Goal: Use online tool/utility: Utilize a website feature to perform a specific function

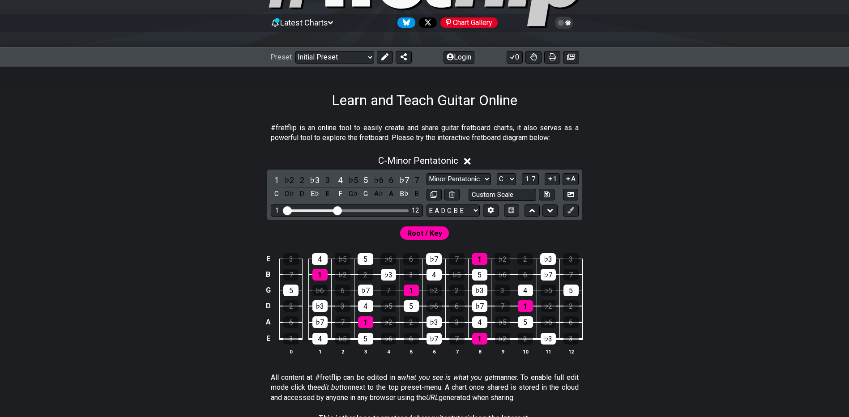
scroll to position [179, 0]
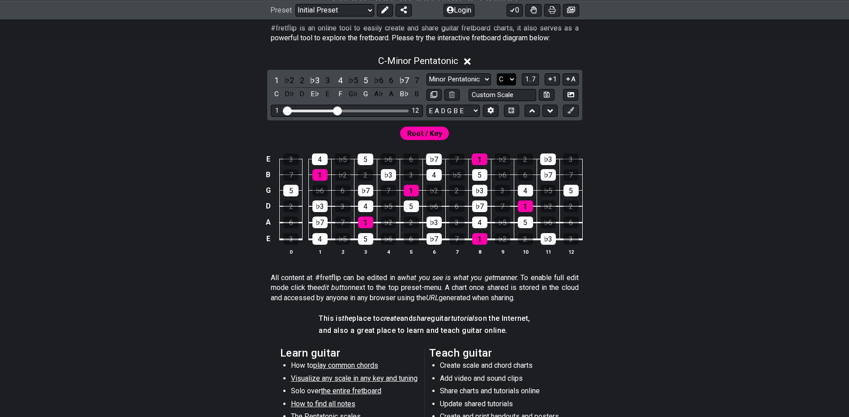
click at [509, 83] on select "A♭ A A♯ B♭ B C C♯ D♭ D D♯ E♭ E F F♯ G♭ G G♯" at bounding box center [506, 79] width 19 height 12
select select "E"
click at [497, 73] on select "A♭ A A♯ B♭ B C C♯ D♭ D D♯ E♭ E F F♯ G♭ G G♯" at bounding box center [506, 79] width 19 height 12
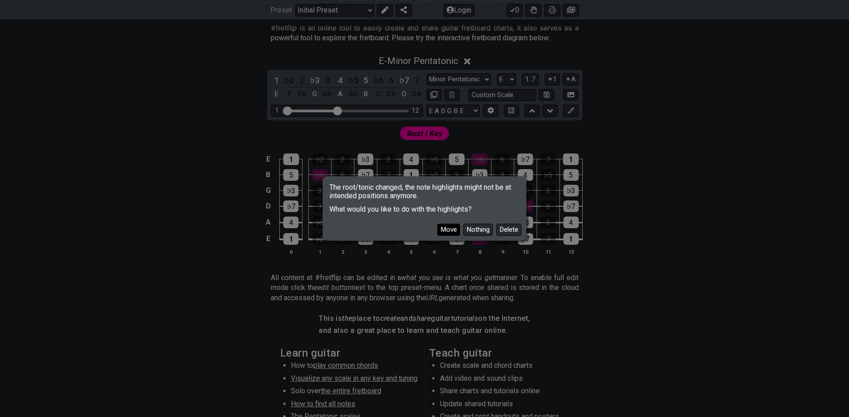
click at [455, 230] on button "Move" at bounding box center [448, 230] width 23 height 12
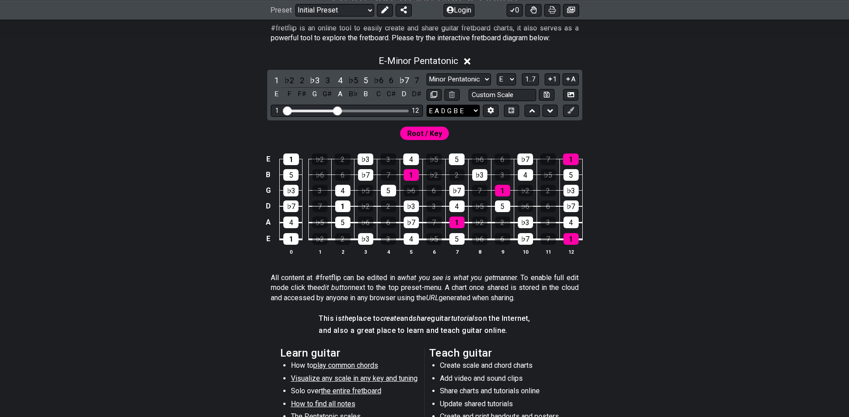
click at [455, 116] on select "E A D G B E E A D G B E E A D G B E B E A D F♯ B A D G C E A D A D G B E E♭ A♭ …" at bounding box center [453, 111] width 53 height 12
select select "D A D G B E"
click at [427, 105] on select "E A D G B E E A D G B E E A D G B E B E A D F♯ B A D G C E A D A D G B E E♭ A♭ …" at bounding box center [453, 111] width 53 height 12
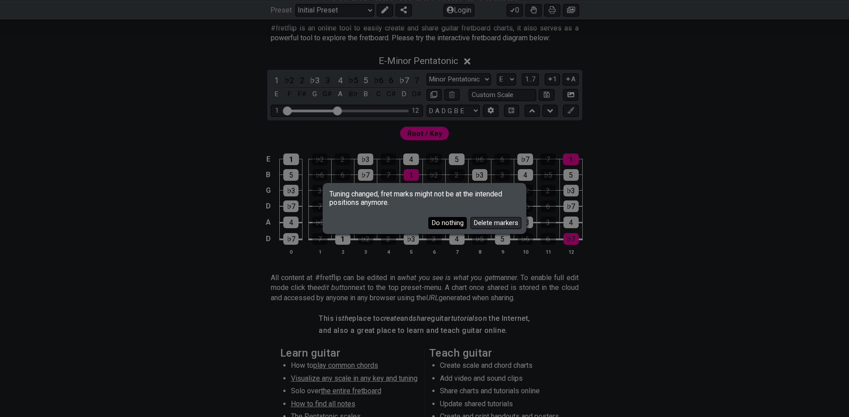
click at [450, 223] on button "Do nothing" at bounding box center [447, 223] width 38 height 12
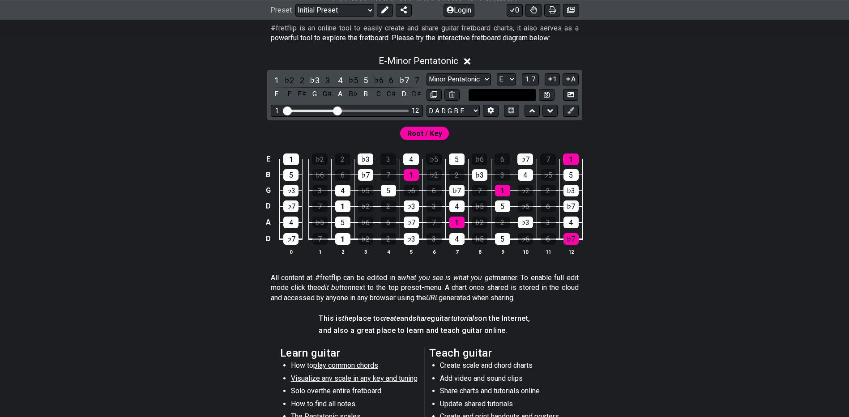
click at [500, 98] on input "text" at bounding box center [503, 95] width 68 height 12
type input "Custom Scale"
click at [473, 82] on select "Minor Pentatonic Click to edit Minor Pentatonic Major Pentatonic Minor Blues Ma…" at bounding box center [459, 79] width 64 height 12
select select "Minor / Aeolian"
click at [427, 73] on select "Minor Pentatonic Click to edit Minor Pentatonic Major Pentatonic Minor Blues Ma…" at bounding box center [459, 79] width 64 height 12
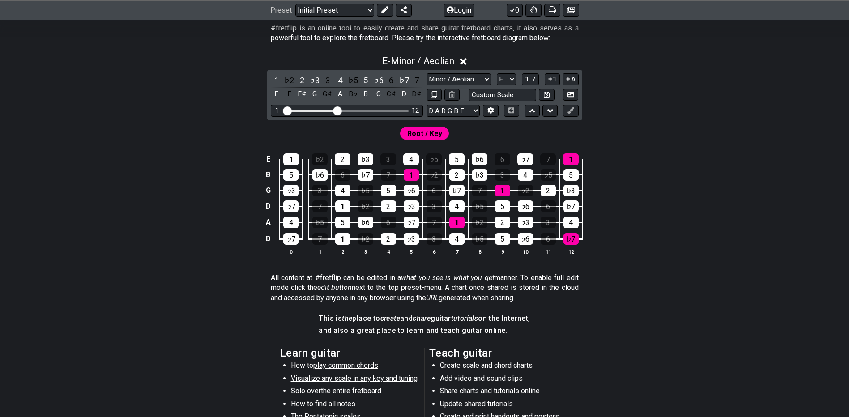
click at [509, 138] on div "Root / Key" at bounding box center [425, 130] width 698 height 21
click at [432, 134] on span "Root / Key" at bounding box center [424, 133] width 35 height 13
click at [380, 13] on button at bounding box center [385, 10] width 16 height 13
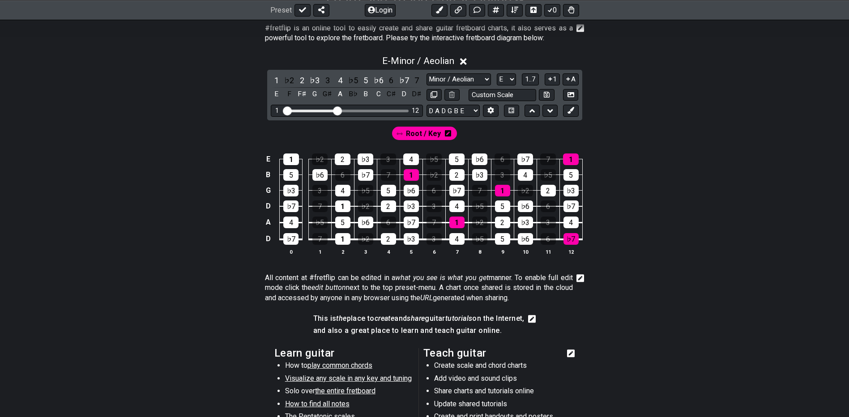
click at [434, 133] on span "Root / Key" at bounding box center [423, 133] width 35 height 13
click at [345, 240] on div "1" at bounding box center [342, 239] width 15 height 12
click at [345, 211] on div "1" at bounding box center [342, 206] width 15 height 12
click at [288, 160] on div "1" at bounding box center [291, 160] width 16 height 12
click at [572, 243] on div "♭7" at bounding box center [570, 239] width 15 height 12
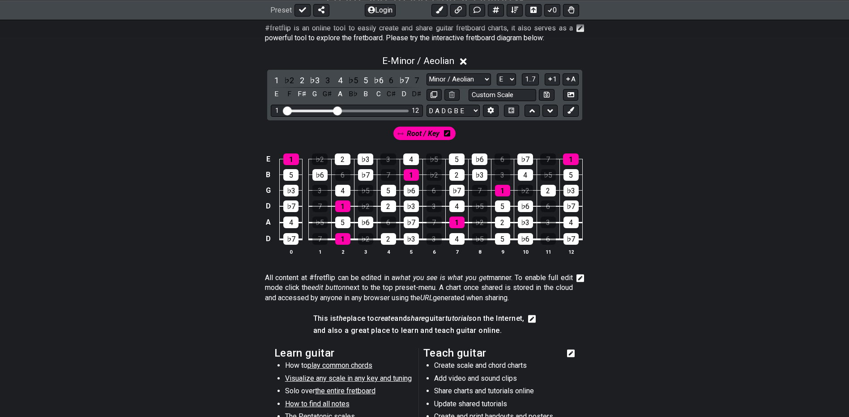
click at [433, 136] on span "Root / Key" at bounding box center [423, 133] width 33 height 13
click at [446, 133] on icon at bounding box center [448, 133] width 6 height 6
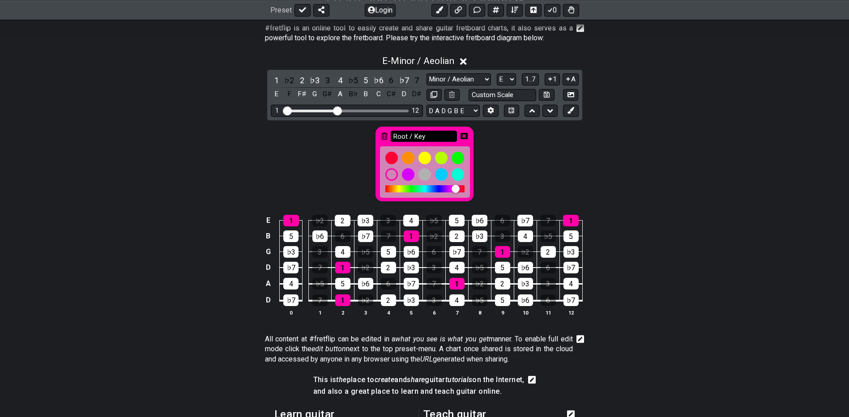
click at [420, 137] on input "Root / Key" at bounding box center [424, 136] width 66 height 11
drag, startPoint x: 430, startPoint y: 138, endPoint x: 290, endPoint y: 127, distance: 140.1
click at [375, 138] on div "Root / Key" at bounding box center [424, 164] width 98 height 75
type input "E Minor"
click at [464, 136] on icon at bounding box center [464, 135] width 7 height 7
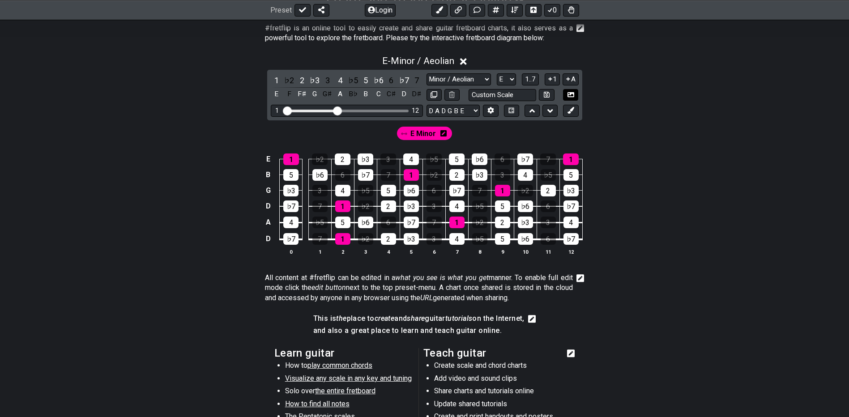
click at [575, 94] on button at bounding box center [570, 95] width 15 height 12
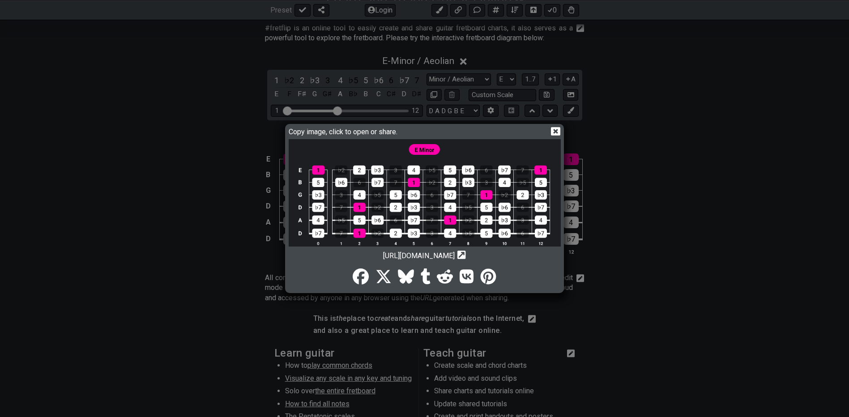
click at [242, 201] on div "Copy image, click to open or share. [URL][DOMAIN_NAME] Copy url to clipboard" at bounding box center [424, 208] width 849 height 417
click at [560, 130] on icon at bounding box center [555, 131] width 9 height 9
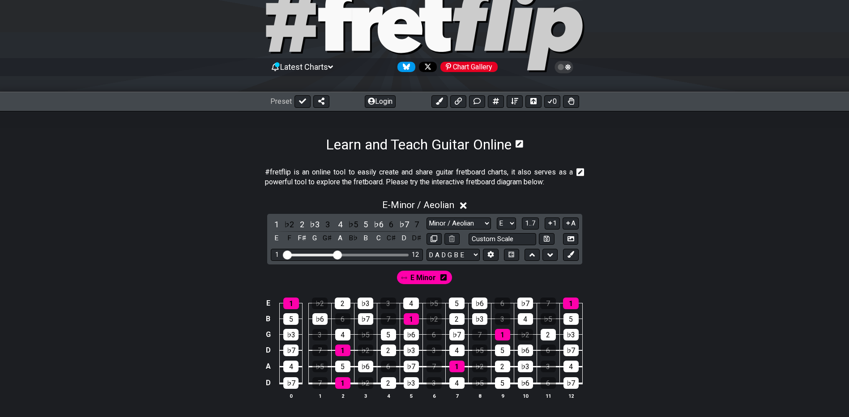
scroll to position [0, 0]
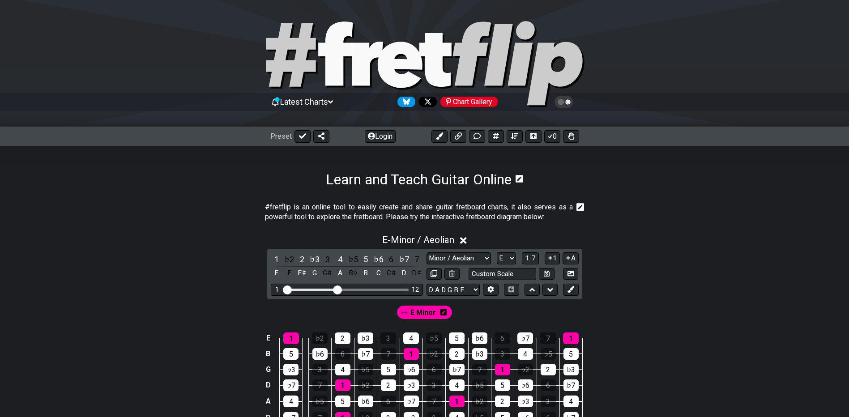
click at [562, 100] on icon at bounding box center [564, 102] width 8 height 8
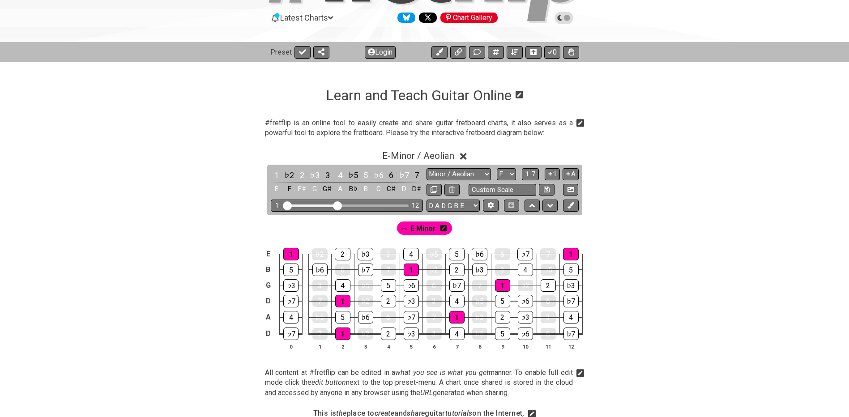
scroll to position [179, 0]
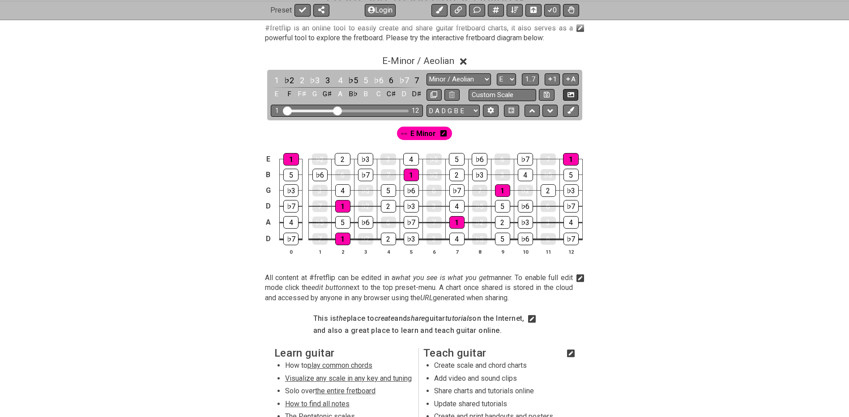
click at [572, 100] on button at bounding box center [570, 95] width 15 height 12
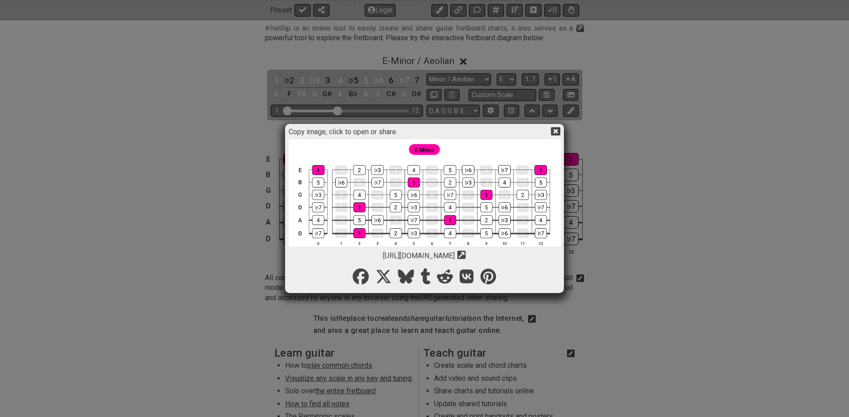
click at [52, 194] on div "Copy image, click to open or share. [URL][DOMAIN_NAME] Copy url to clipboard" at bounding box center [424, 208] width 849 height 417
click at [559, 131] on icon at bounding box center [555, 131] width 9 height 9
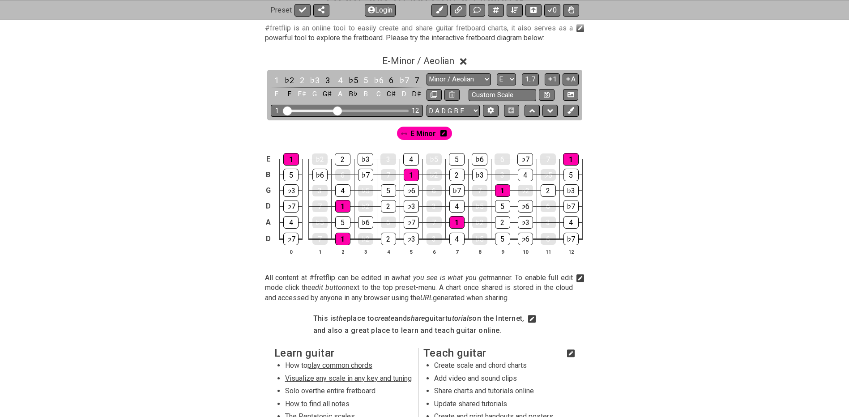
click at [445, 135] on icon at bounding box center [443, 133] width 6 height 6
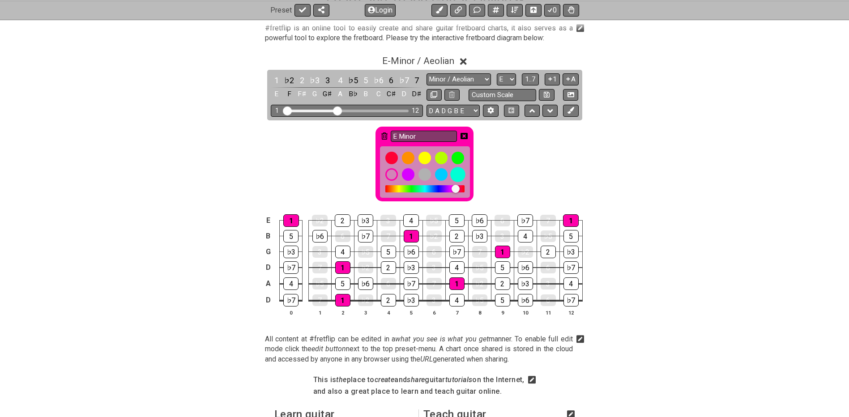
click at [458, 176] on div at bounding box center [457, 174] width 15 height 15
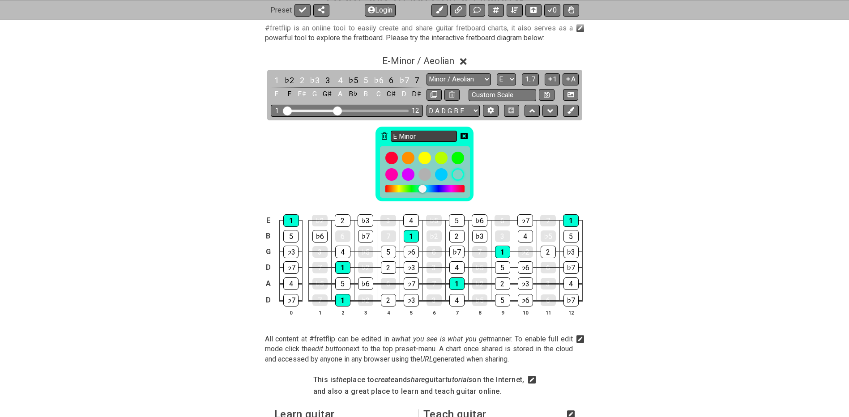
click at [423, 137] on input "E Minor" at bounding box center [424, 136] width 66 height 11
type input "E"
type input "?"
click at [482, 140] on div "?" at bounding box center [425, 161] width 698 height 83
click at [465, 137] on icon at bounding box center [464, 135] width 7 height 7
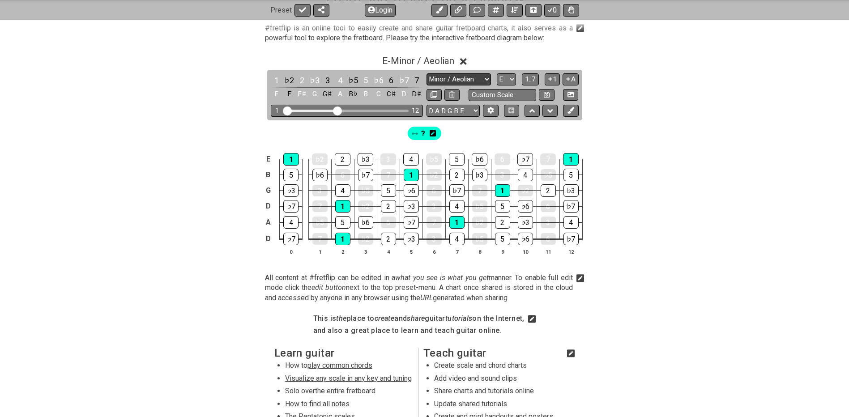
click at [479, 85] on select "Minor Pentatonic Click to edit Minor Pentatonic Major Pentatonic Minor Blues Ma…" at bounding box center [459, 79] width 64 height 12
select select "Major / [PERSON_NAME]"
click at [427, 73] on select "Minor Pentatonic Click to edit Minor Pentatonic Major Pentatonic Minor Blues Ma…" at bounding box center [459, 79] width 64 height 12
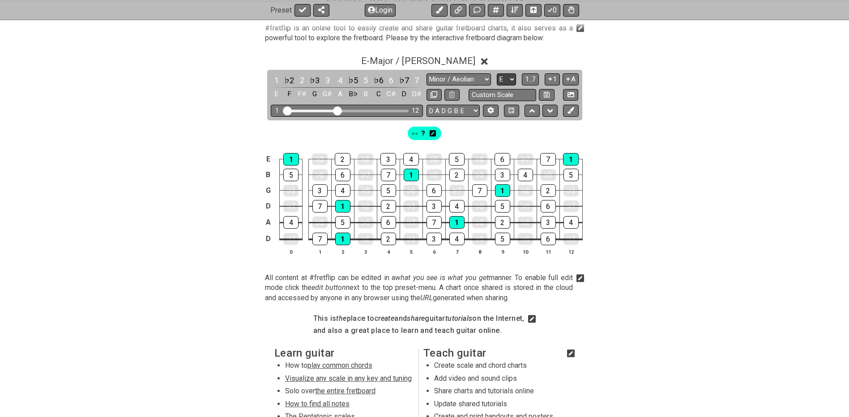
click at [514, 81] on select "A♭ A A♯ B♭ B C C♯ D♭ D D♯ E♭ E F F♯ G♭ G G♯" at bounding box center [506, 79] width 19 height 12
click at [246, 196] on div "E 1 ♭2 2 ♭3 3 4 ♭5 5 ♭6 6 ♭7 7 1 B 5 ♭6 6 ♭7 7 1 ♭2 2 ♭3 3 4 ♭5 5 G ♭3 3 4 ♭5 5…" at bounding box center [425, 205] width 698 height 126
click at [511, 79] on select "A♭ A A♯ B♭ B C C♯ D♭ D D♯ E♭ E F F♯ G♭ G G♯" at bounding box center [506, 79] width 19 height 12
click at [497, 73] on select "A♭ A A♯ B♭ B C C♯ D♭ D D♯ E♭ E F F♯ G♭ G G♯" at bounding box center [506, 79] width 19 height 12
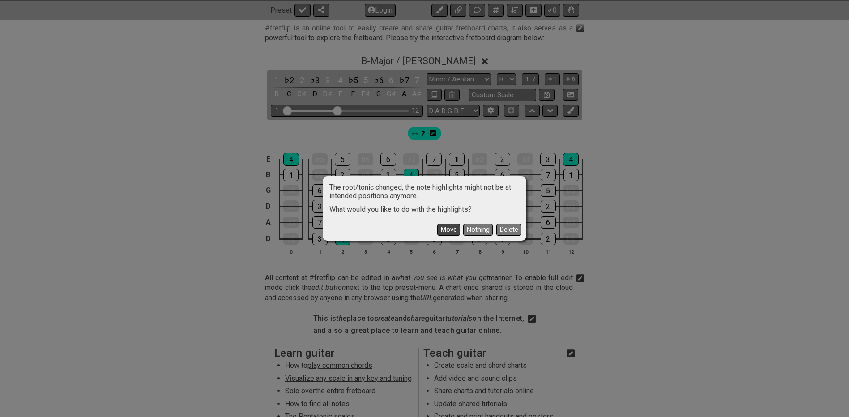
click at [451, 232] on button "Move" at bounding box center [448, 230] width 23 height 12
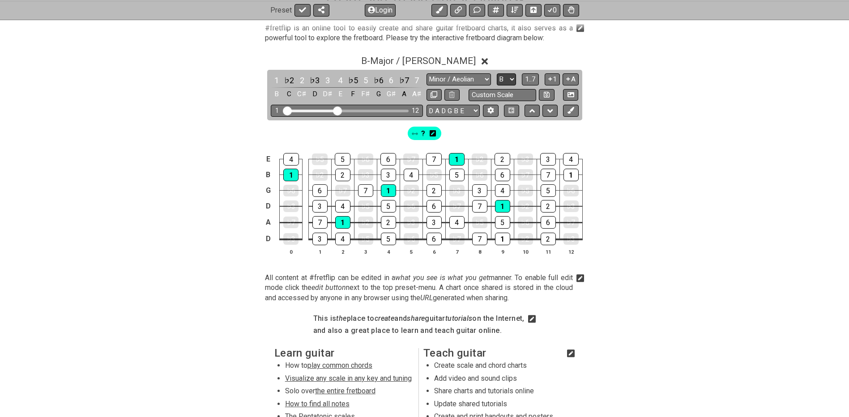
click at [504, 78] on select "A♭ A A♯ B♭ B C C♯ D♭ D D♯ E♭ E F F♯ G♭ G G♯" at bounding box center [506, 79] width 19 height 12
click at [497, 73] on select "A♭ A A♯ B♭ B C C♯ D♭ D D♯ E♭ E F F♯ G♭ G G♯" at bounding box center [506, 79] width 19 height 12
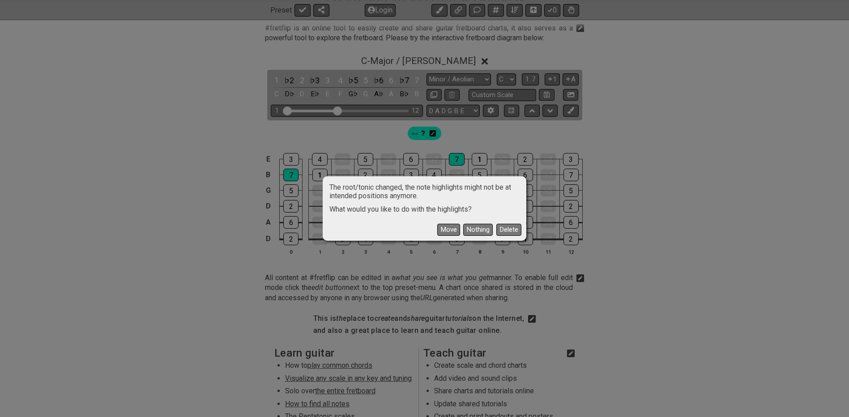
click at [450, 228] on button "Move" at bounding box center [448, 230] width 23 height 12
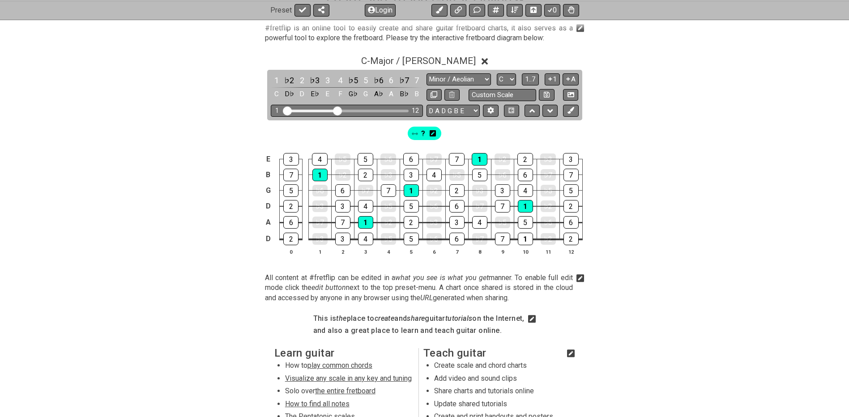
click at [121, 258] on div "E 3 4 ♭5 5 ♭6 6 ♭7 7 1 ♭2 2 ♭3 3 B 7 1 ♭2 2 ♭3 3 4 ♭5 5 ♭6 6 ♭7 7 G 5 ♭6 6 ♭7 7…" at bounding box center [425, 205] width 698 height 126
click at [468, 112] on select "E A D G B E E A D G B E E A D G B E B E A D F♯ B A D G C E A D A D G B E E♭ A♭ …" at bounding box center [453, 111] width 53 height 12
click at [627, 108] on div "C - Major / Ionian 1 ♭2 2 ♭3 3 4 ♭5 5 ♭6 6 ♭7 7 C D♭ D E♭ E F G♭ G A♭ A B♭ B Mi…" at bounding box center [425, 159] width 698 height 218
click at [508, 79] on select "A♭ A A♯ B♭ B C C♯ D♭ D D♯ E♭ E F F♯ G♭ G G♯" at bounding box center [506, 79] width 19 height 12
click at [99, 209] on div "E 3 4 ♭5 5 ♭6 6 ♭7 7 1 ♭2 2 ♭3 3 B 7 1 ♭2 2 ♭3 3 4 ♭5 5 ♭6 6 ♭7 7 G 5 ♭6 6 ♭7 7…" at bounding box center [425, 205] width 698 height 126
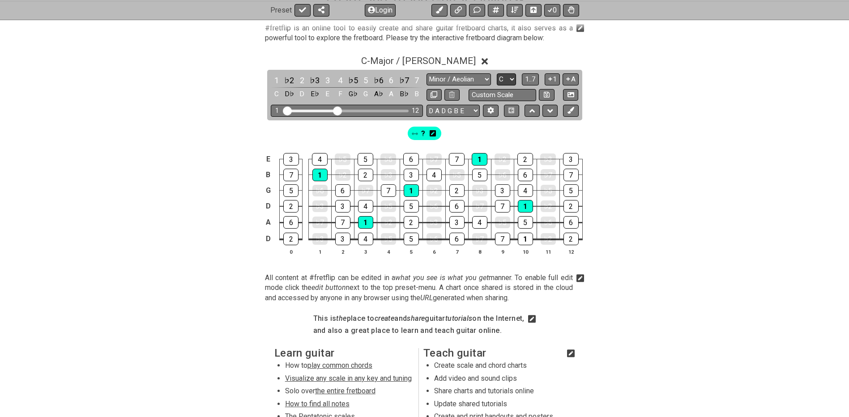
click at [507, 81] on select "A♭ A A♯ B♭ B C C♯ D♭ D D♯ E♭ E F F♯ G♭ G G♯" at bounding box center [506, 79] width 19 height 12
click at [497, 73] on select "A♭ A A♯ B♭ B C C♯ D♭ D D♯ E♭ E F F♯ G♭ G G♯" at bounding box center [506, 79] width 19 height 12
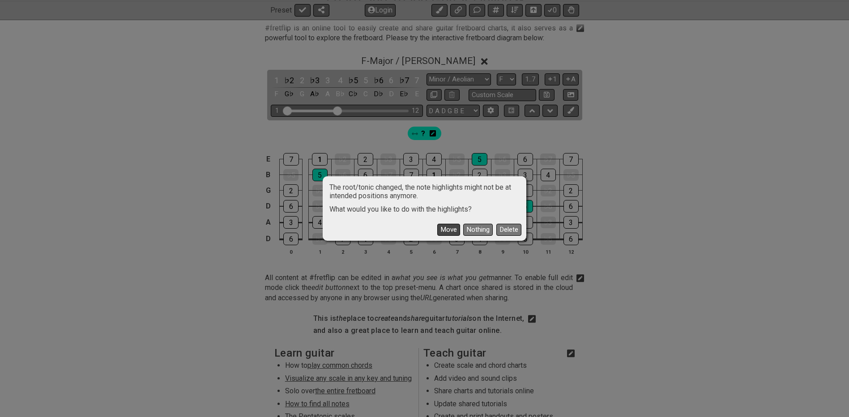
click at [446, 232] on button "Move" at bounding box center [448, 230] width 23 height 12
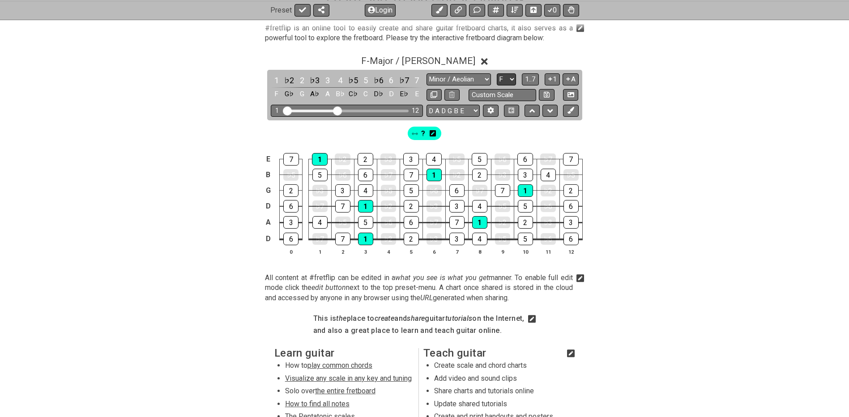
click at [507, 79] on select "A♭ A A♯ B♭ B C C♯ D♭ D D♯ E♭ E F F♯ G♭ G G♯" at bounding box center [506, 79] width 19 height 12
select select "G"
click at [497, 73] on select "A♭ A A♯ B♭ B C C♯ D♭ D D♯ E♭ E F F♯ G♭ G G♯" at bounding box center [506, 79] width 19 height 12
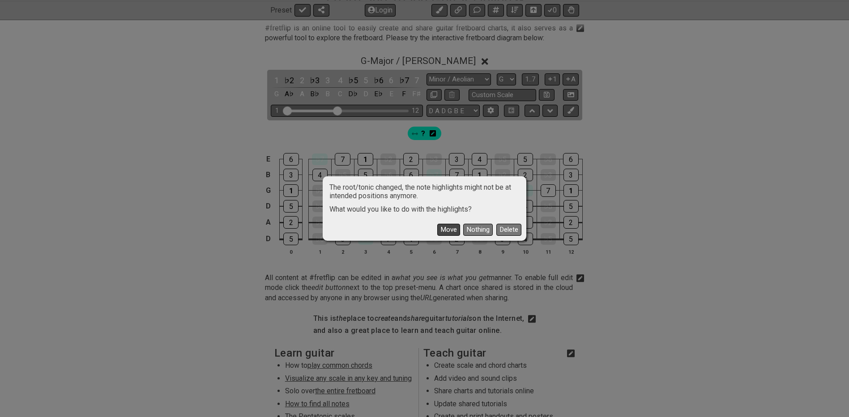
click at [448, 229] on button "Move" at bounding box center [448, 230] width 23 height 12
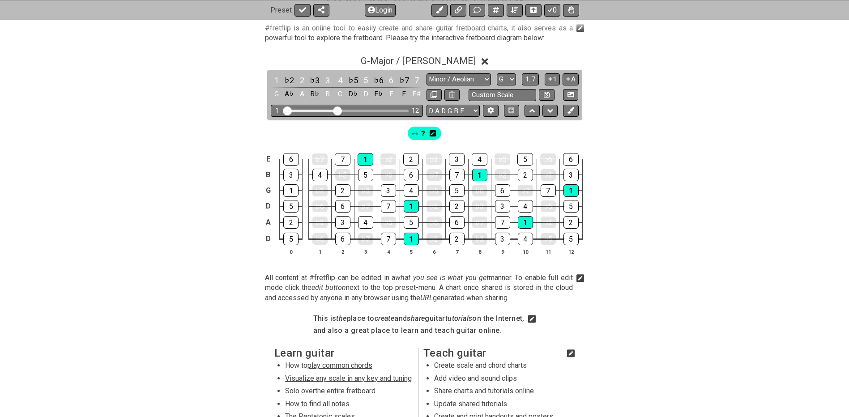
click at [436, 133] on div "?" at bounding box center [425, 133] width 34 height 13
click at [434, 132] on icon at bounding box center [433, 133] width 6 height 7
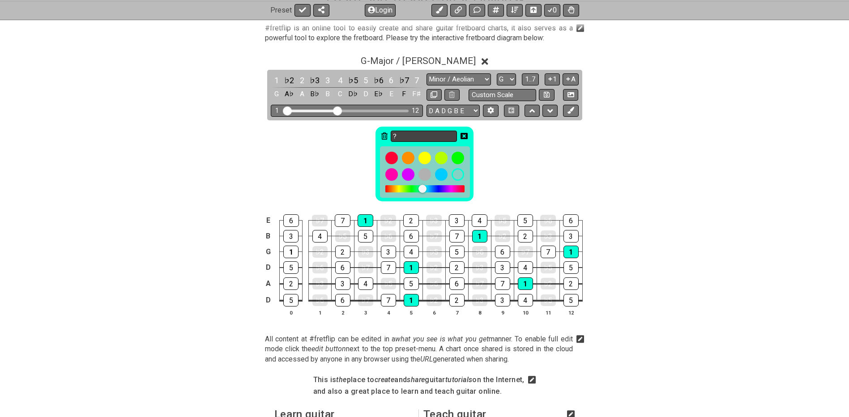
click at [415, 135] on input "?" at bounding box center [424, 136] width 66 height 11
type input "G"
click at [463, 136] on icon at bounding box center [464, 136] width 7 height 6
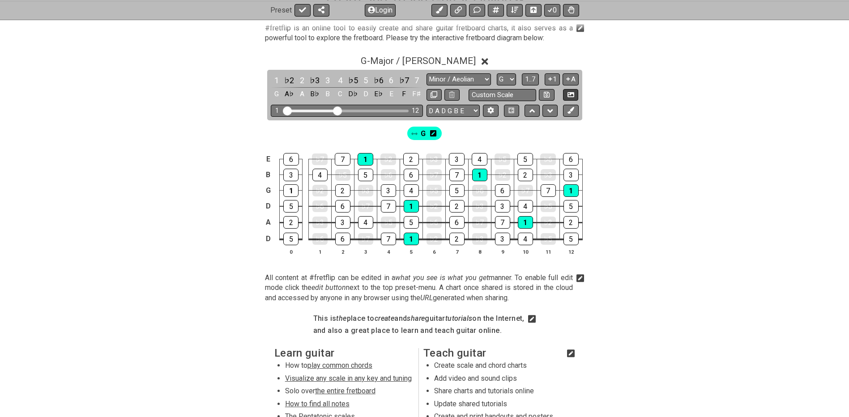
click at [569, 98] on button at bounding box center [570, 95] width 15 height 12
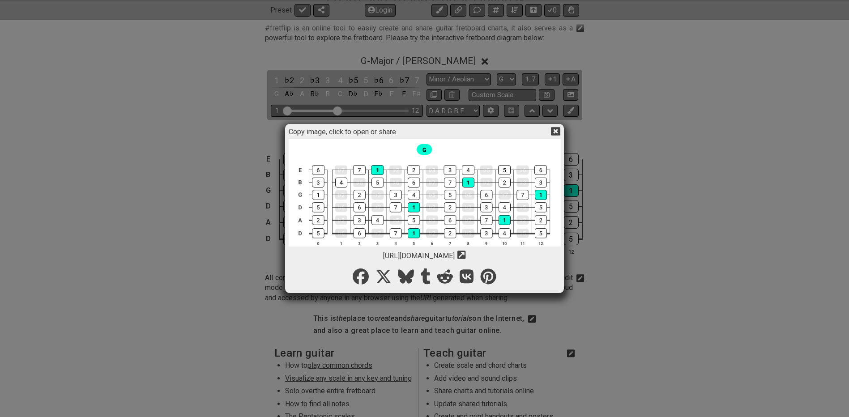
click at [470, 132] on div "Copy image, click to open or share." at bounding box center [425, 132] width 272 height 13
